Goal: Task Accomplishment & Management: Manage account settings

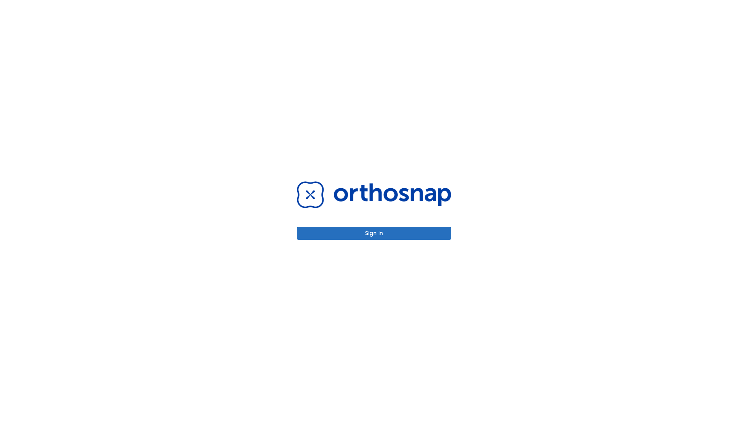
click at [374, 233] on button "Sign in" at bounding box center [374, 233] width 154 height 13
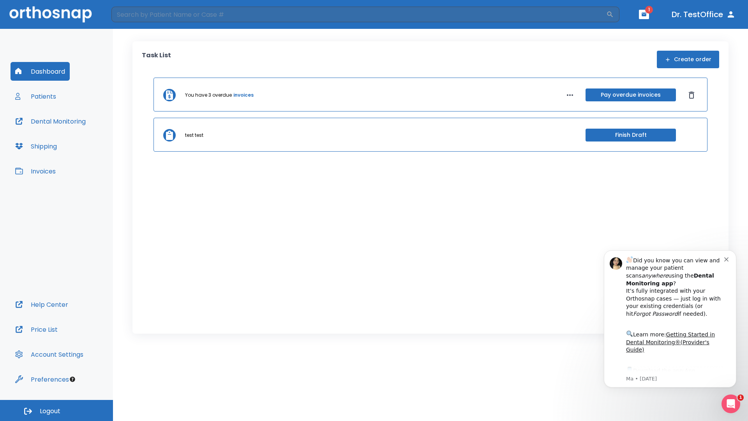
click at [56, 410] on span "Logout" at bounding box center [50, 411] width 21 height 9
